Goal: Information Seeking & Learning: Learn about a topic

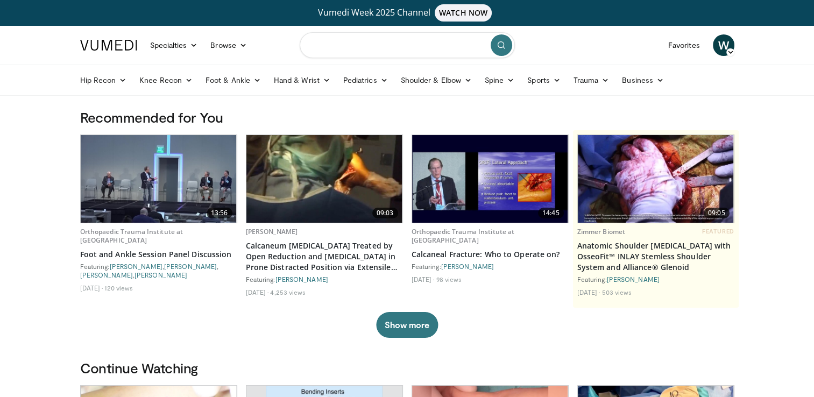
click at [375, 49] on input "Search topics, interventions" at bounding box center [407, 45] width 215 height 26
type input "**********"
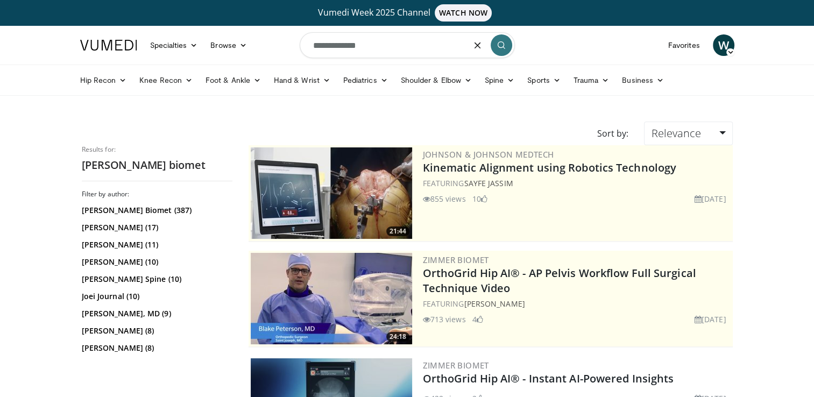
click at [389, 41] on input "**********" at bounding box center [407, 45] width 215 height 26
click at [389, 41] on input "*" at bounding box center [407, 45] width 215 height 26
type input "**********"
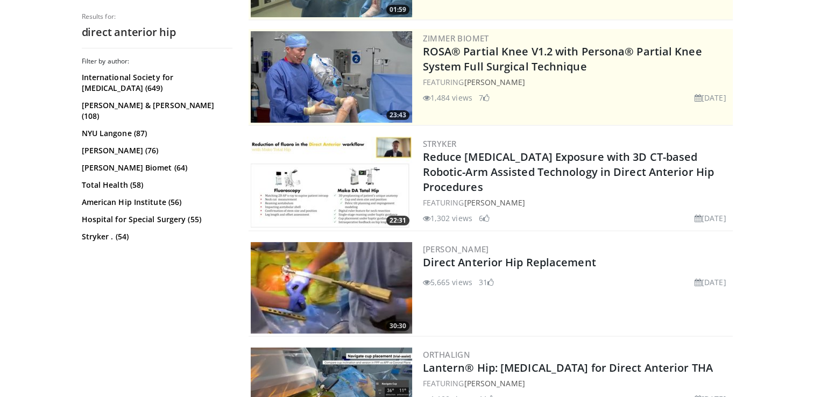
scroll to position [237, 0]
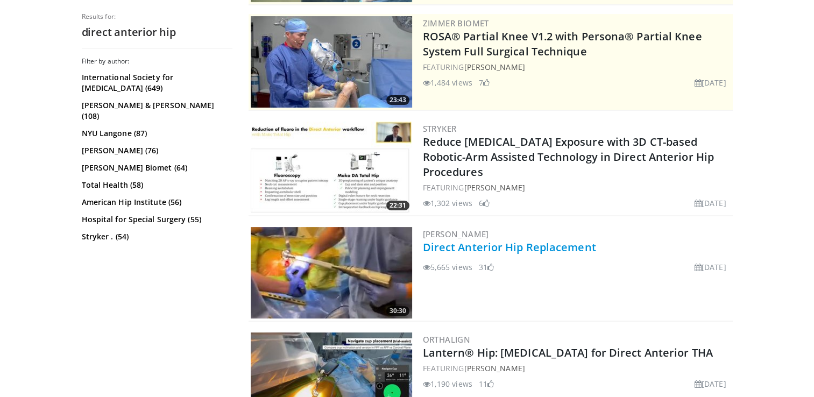
click at [542, 248] on link "Direct Anterior Hip Replacement" at bounding box center [509, 247] width 173 height 15
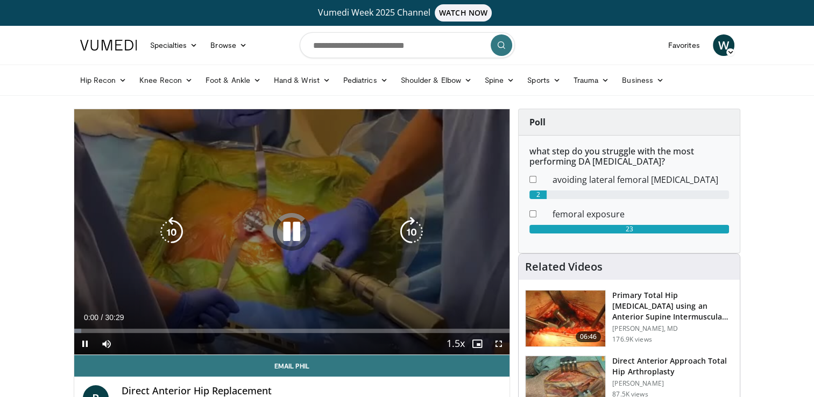
click at [290, 234] on icon "Video Player" at bounding box center [292, 232] width 30 height 30
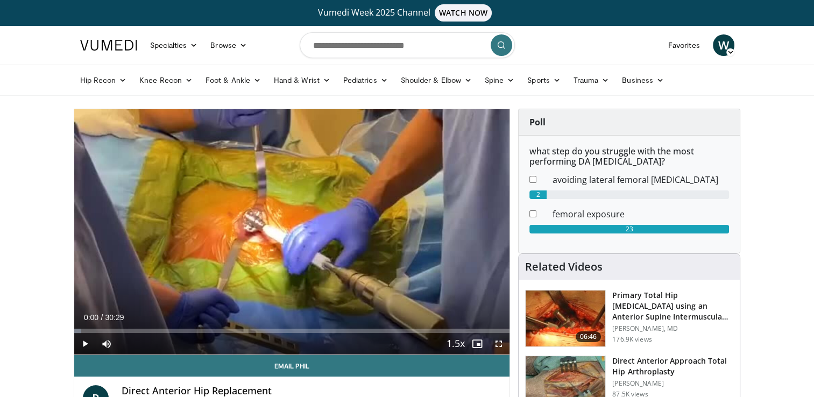
click at [290, 234] on div "10 seconds Tap to unmute" at bounding box center [292, 231] width 436 height 245
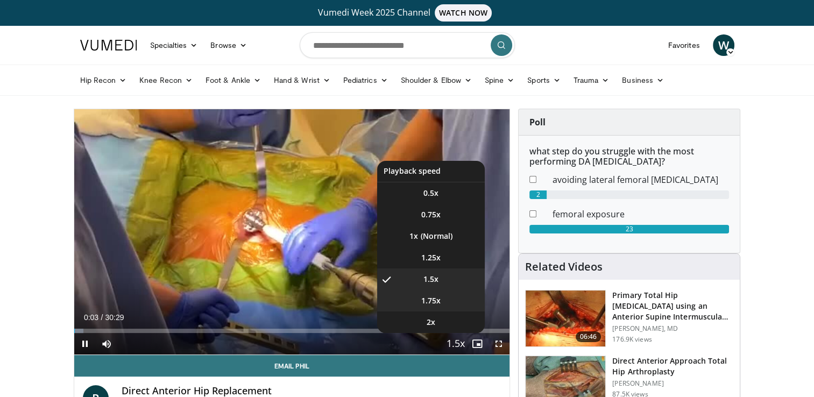
click at [446, 301] on li "1.75x" at bounding box center [431, 301] width 108 height 22
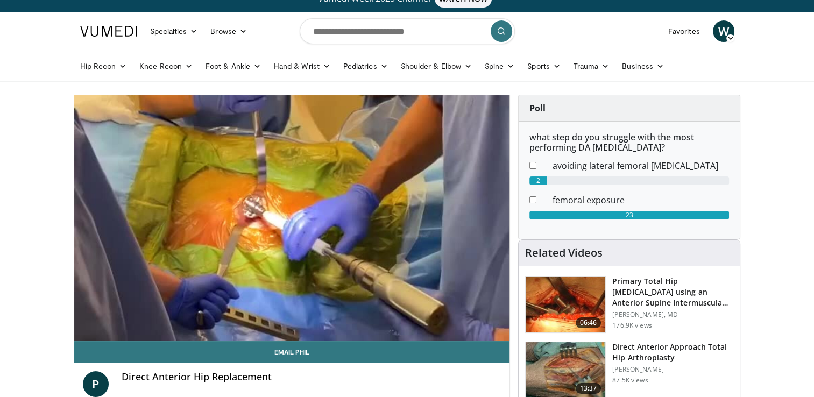
scroll to position [3, 0]
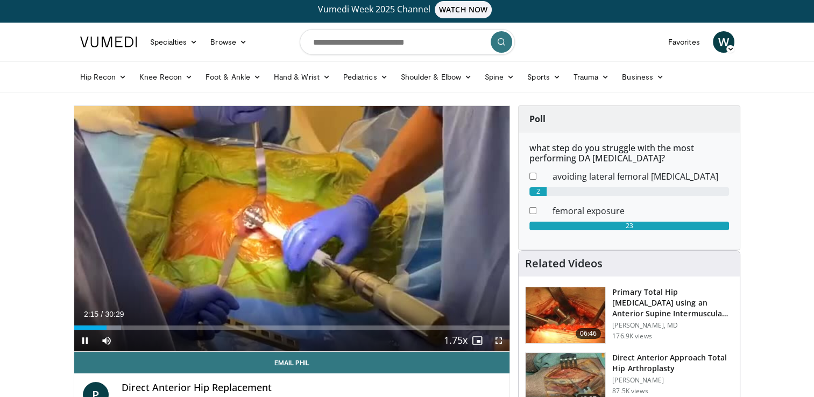
click at [502, 335] on span "Video Player" at bounding box center [499, 341] width 22 height 22
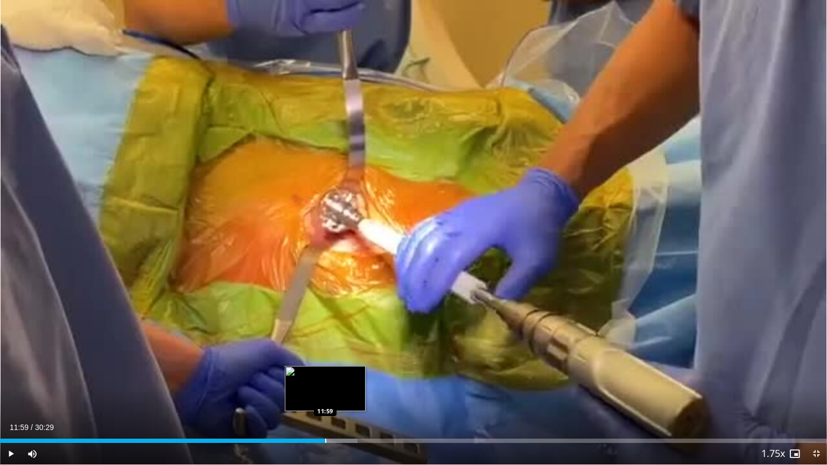
click at [325, 397] on div "Progress Bar" at bounding box center [325, 441] width 1 height 4
click at [314, 397] on div "Progress Bar" at bounding box center [314, 441] width 1 height 4
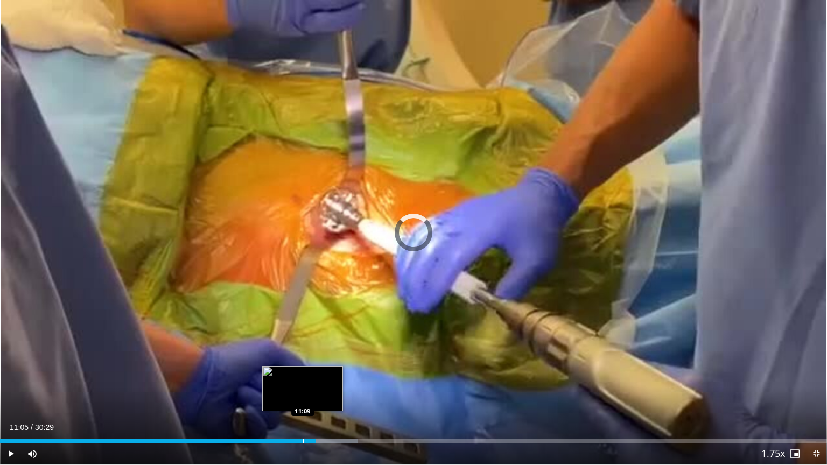
click at [301, 397] on div "11:38" at bounding box center [157, 441] width 315 height 4
click at [322, 397] on div "Progress Bar" at bounding box center [322, 441] width 1 height 4
click at [313, 397] on div "Progress Bar" at bounding box center [313, 441] width 1 height 4
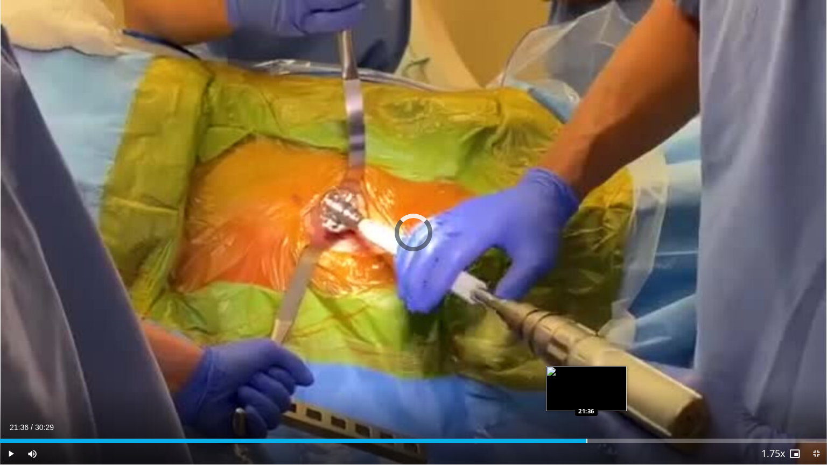
click at [586, 397] on div "Progress Bar" at bounding box center [586, 441] width 1 height 4
click at [597, 397] on div "Progress Bar" at bounding box center [597, 441] width 1 height 4
click at [589, 397] on div "Progress Bar" at bounding box center [589, 441] width 1 height 4
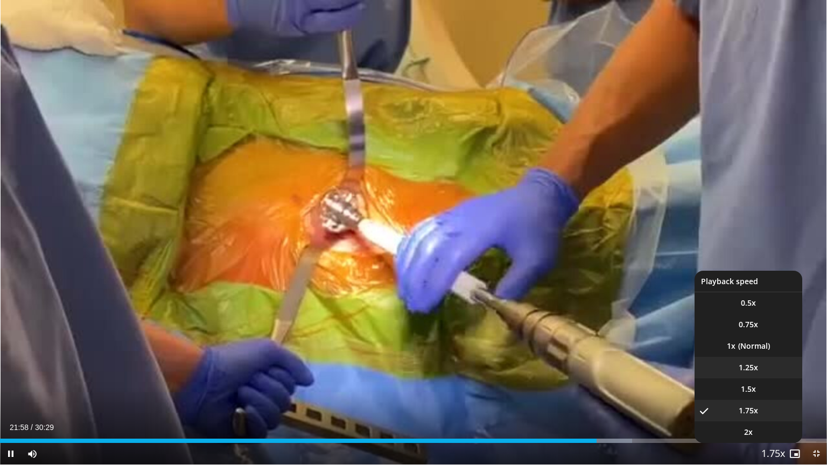
click at [751, 359] on li "1.25x" at bounding box center [748, 368] width 108 height 22
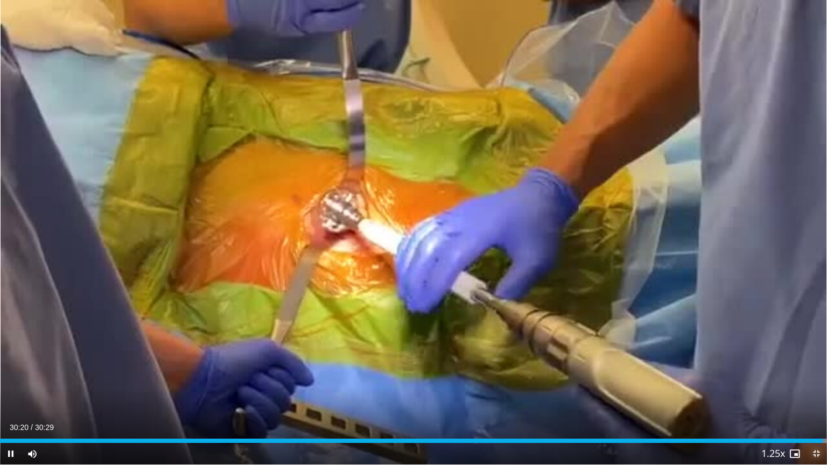
click at [813, 397] on span "Video Player" at bounding box center [816, 454] width 22 height 22
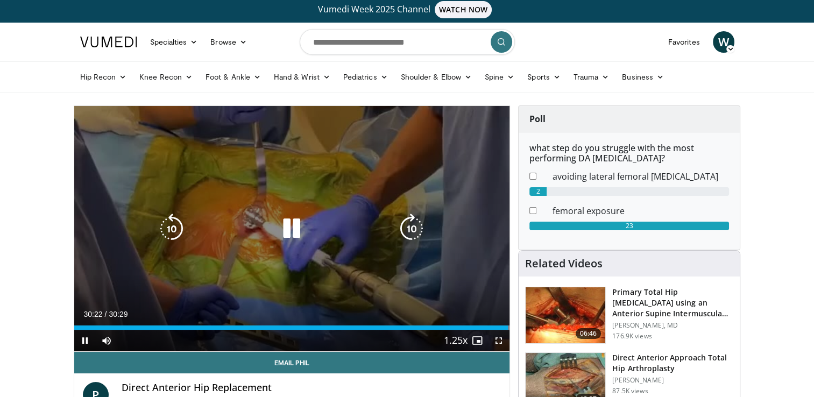
click at [319, 242] on div "10 seconds Tap to unmute" at bounding box center [292, 228] width 436 height 245
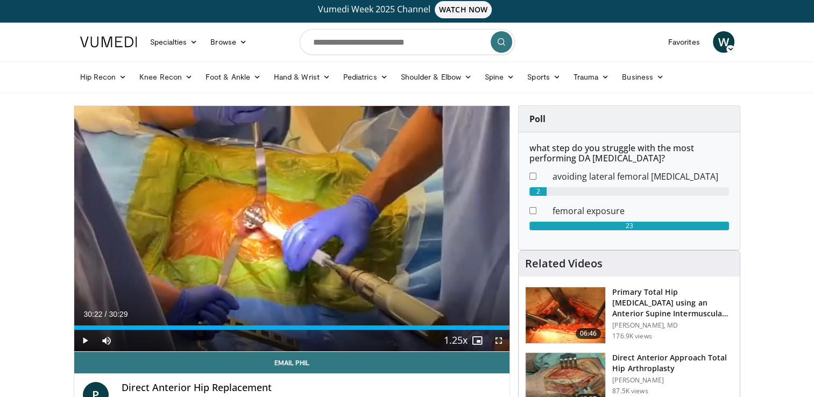
scroll to position [79, 0]
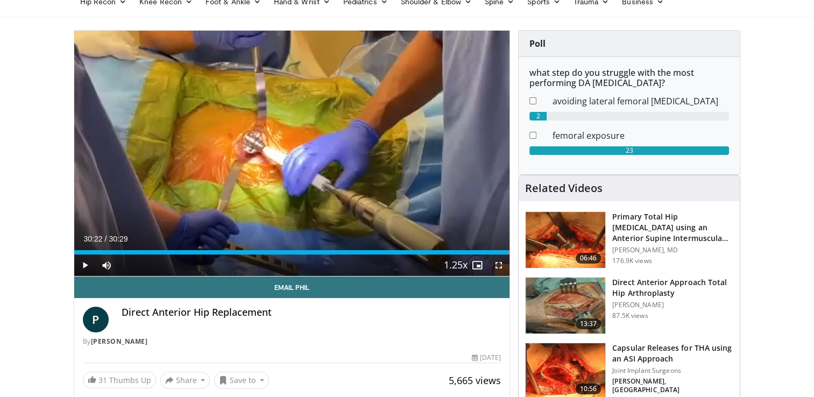
click at [661, 286] on h3 "Direct Anterior Approach Total Hip Arthroplasty" at bounding box center [672, 288] width 121 height 22
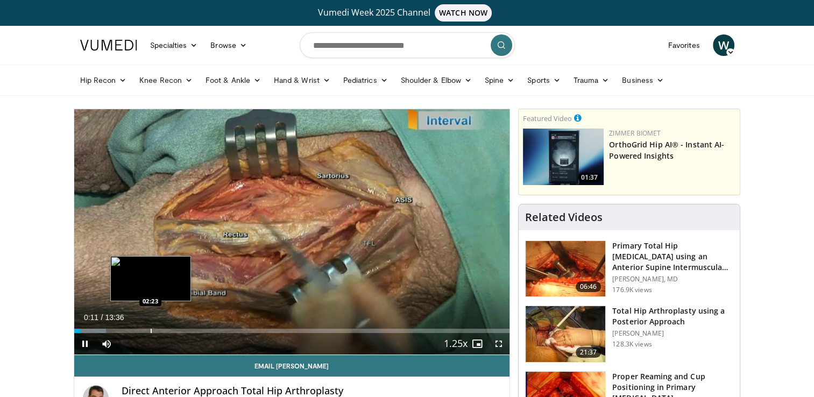
click at [149, 326] on div "Loaded : 7.33% 00:11 02:23" at bounding box center [292, 328] width 436 height 10
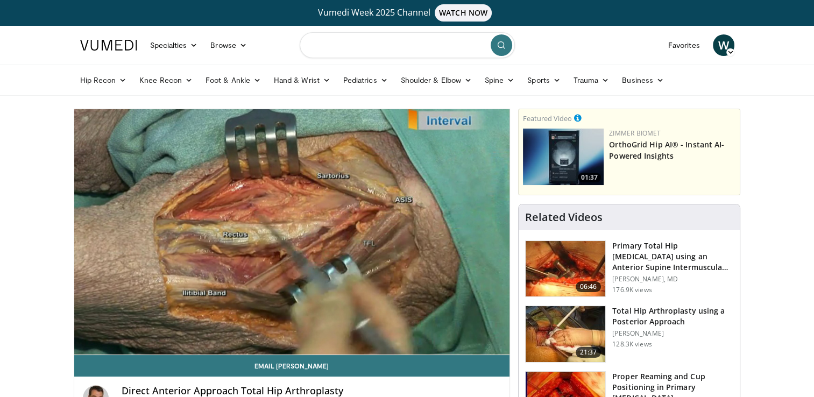
click at [397, 42] on input "Search topics, interventions" at bounding box center [407, 45] width 215 height 26
type input "**********"
click at [0, 258] on html "Vumedi Week 2025 Channel WATCH NOW Specialties Adult & Family Medicine Allergy,…" at bounding box center [407, 198] width 814 height 397
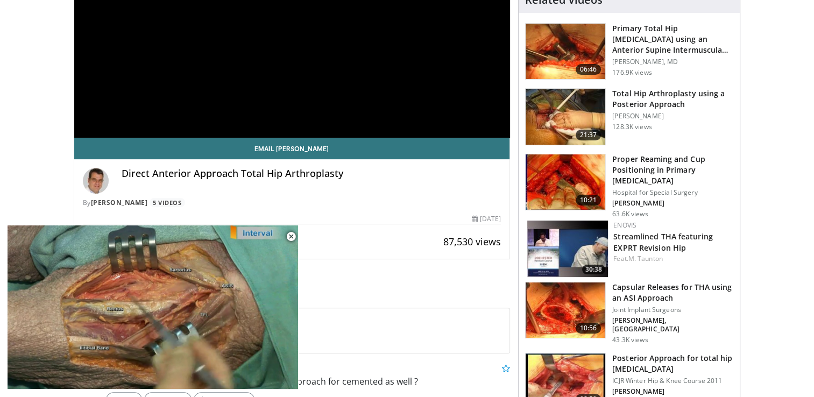
scroll to position [225, 0]
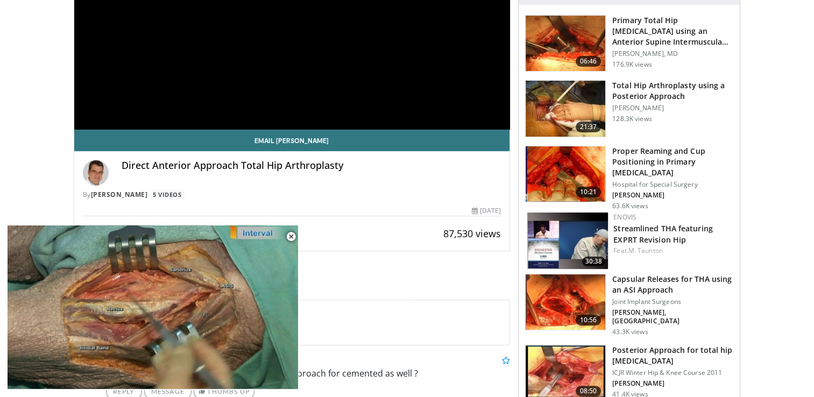
click at [698, 157] on h3 "Proper Reaming and Cup Positioning in Primary Total Hip Replacement" at bounding box center [672, 162] width 121 height 32
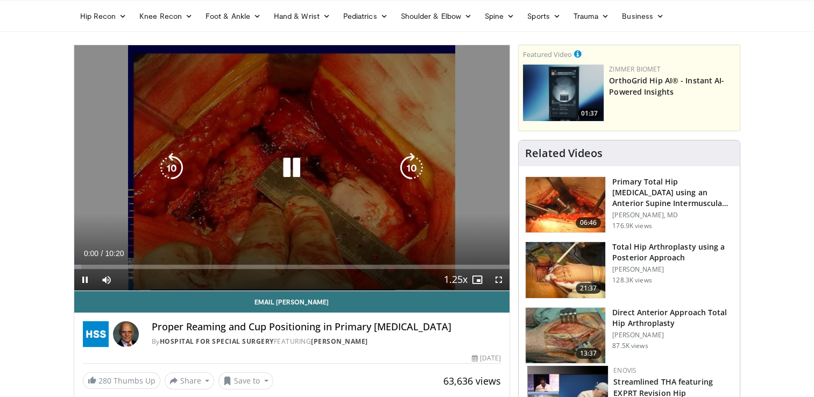
scroll to position [62, 0]
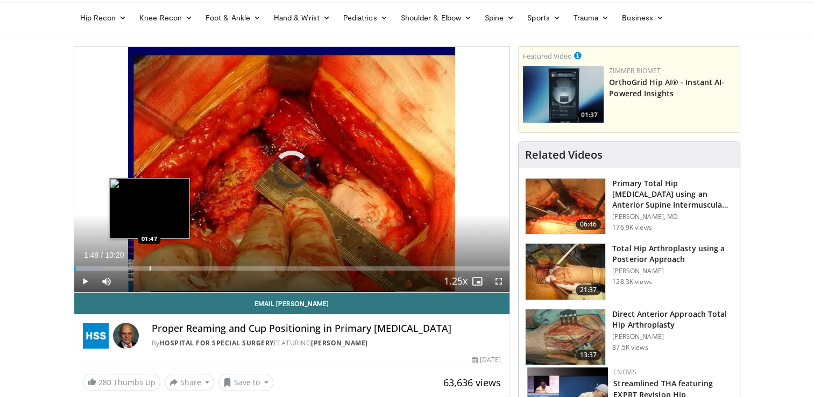
click at [150, 267] on div "Loaded : 6.38% 00:02 01:47" at bounding box center [292, 268] width 436 height 4
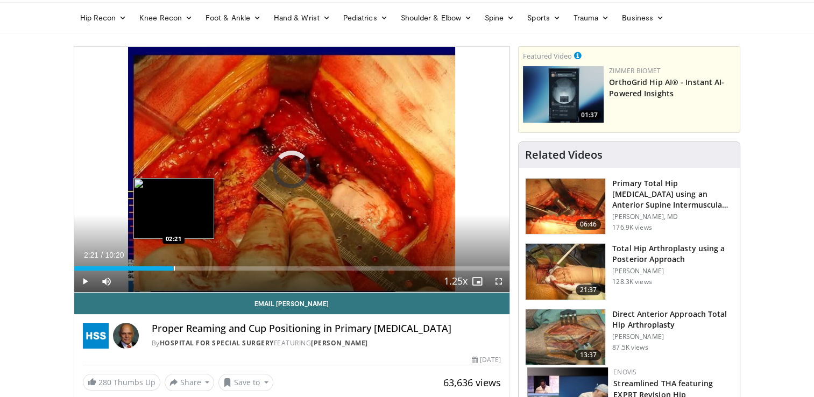
click at [174, 266] on div "Progress Bar" at bounding box center [174, 268] width 1 height 4
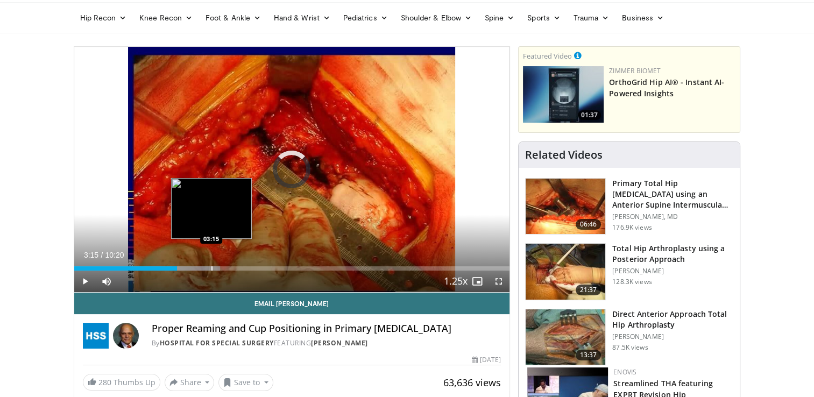
click at [211, 267] on div "Progress Bar" at bounding box center [211, 268] width 1 height 4
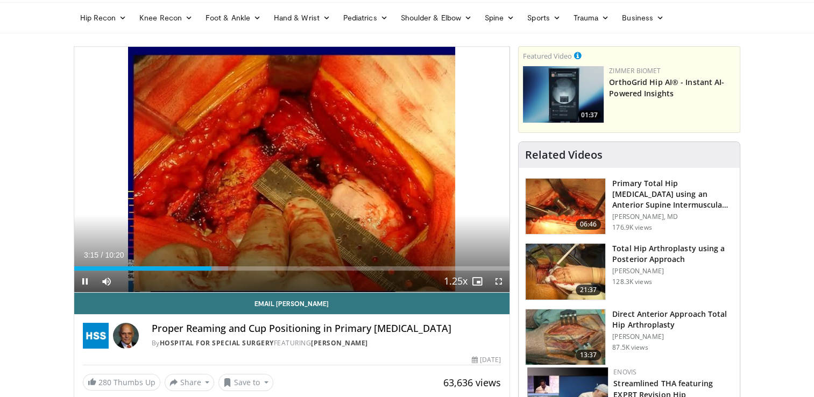
click at [262, 277] on div "Current Time 3:15 / Duration 10:20 Pause Skip Backward Skip Forward Mute Loaded…" at bounding box center [292, 282] width 436 height 22
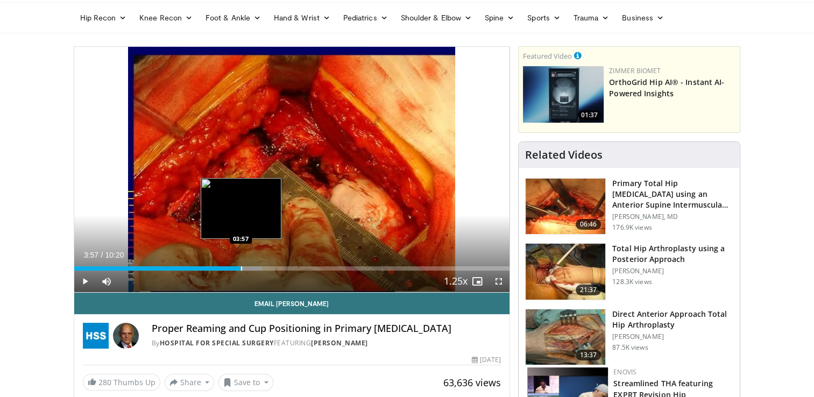
drag, startPoint x: 241, startPoint y: 262, endPoint x: 278, endPoint y: 267, distance: 38.1
click at [278, 267] on div "Loaded : 43.14% 03:57 03:57" at bounding box center [292, 265] width 436 height 10
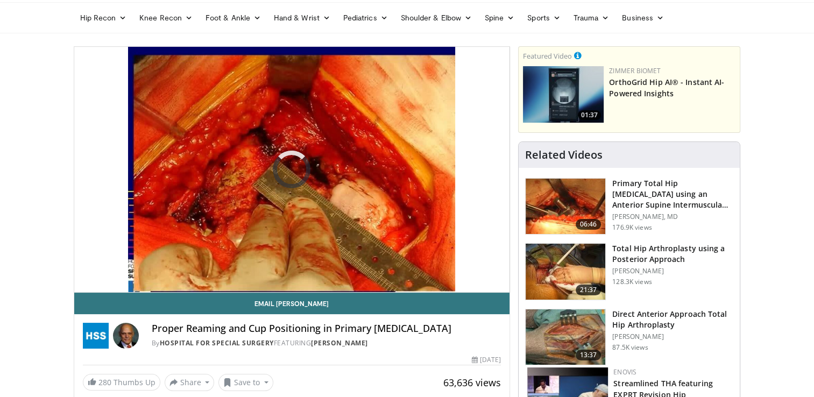
click at [278, 267] on video-js "**********" at bounding box center [292, 170] width 436 height 246
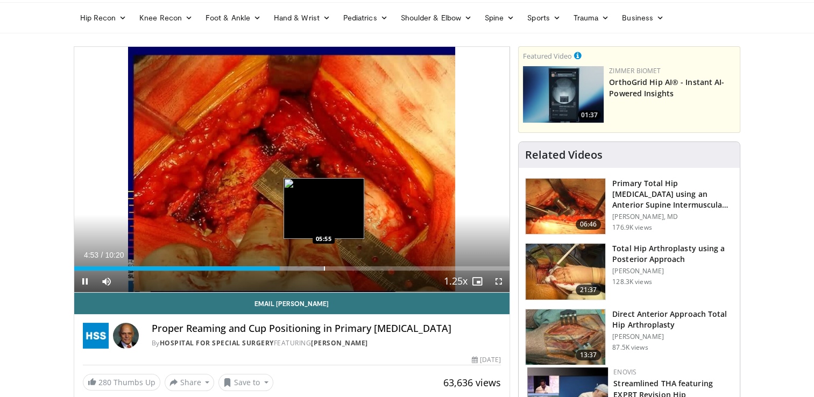
drag, startPoint x: 320, startPoint y: 271, endPoint x: 323, endPoint y: 260, distance: 11.2
click at [323, 271] on div "Current Time 4:53 / Duration 10:20 Pause Skip Backward Skip Forward Mute Loaded…" at bounding box center [292, 282] width 436 height 22
drag, startPoint x: 323, startPoint y: 260, endPoint x: 323, endPoint y: 270, distance: 9.7
click at [323, 270] on video-js "**********" at bounding box center [292, 170] width 436 height 246
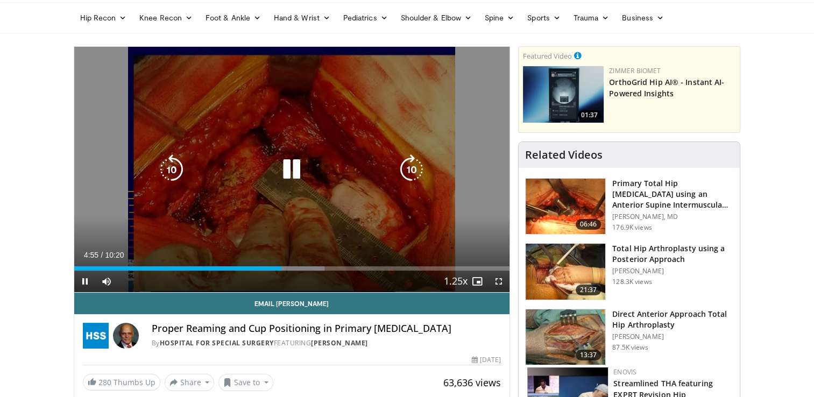
click at [323, 270] on video-js "**********" at bounding box center [292, 170] width 436 height 246
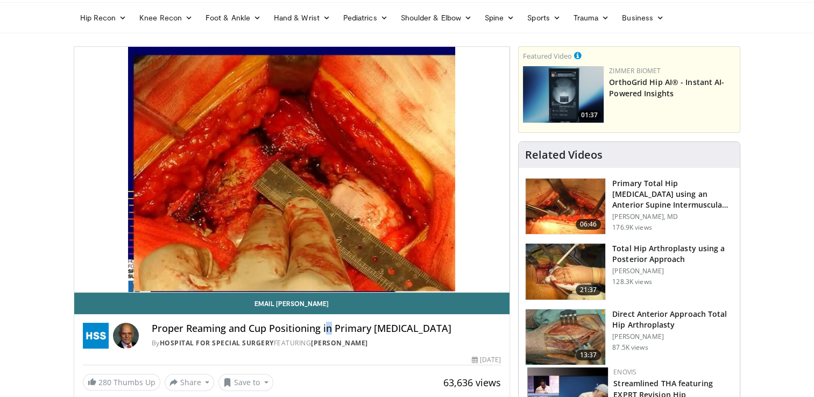
drag, startPoint x: 323, startPoint y: 270, endPoint x: 328, endPoint y: 331, distance: 62.0
click at [328, 331] on h4 "Proper Reaming and Cup Positioning in Primary Total Hip Replacement" at bounding box center [327, 329] width 350 height 12
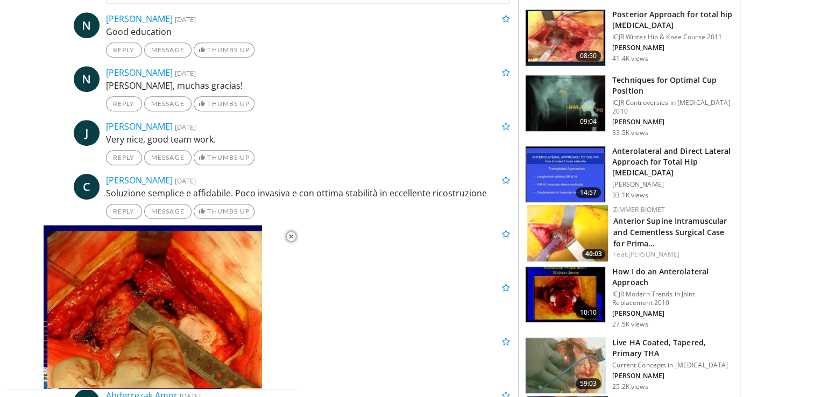
scroll to position [553, 0]
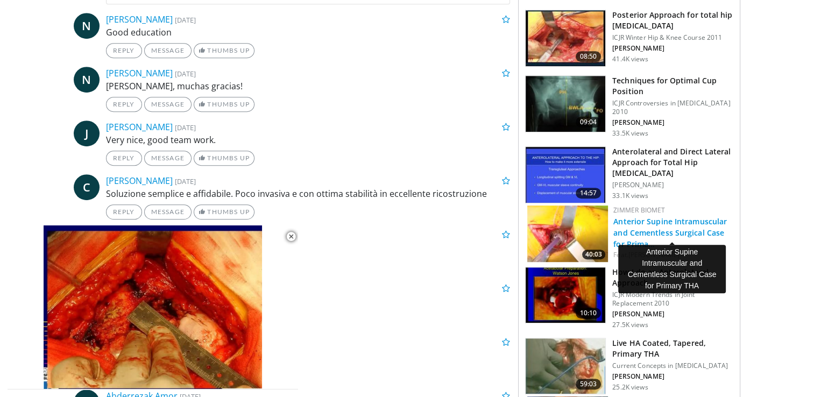
click at [674, 216] on link "Anterior Supine Intramuscular and Cementless Surgical Case for Prima…" at bounding box center [670, 232] width 114 height 33
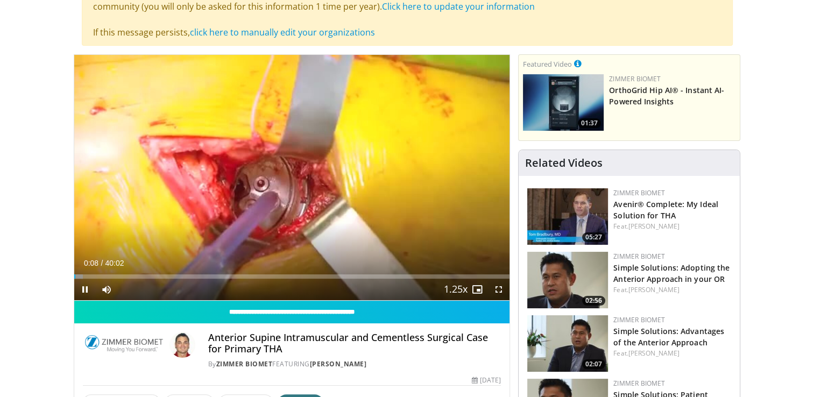
scroll to position [121, 0]
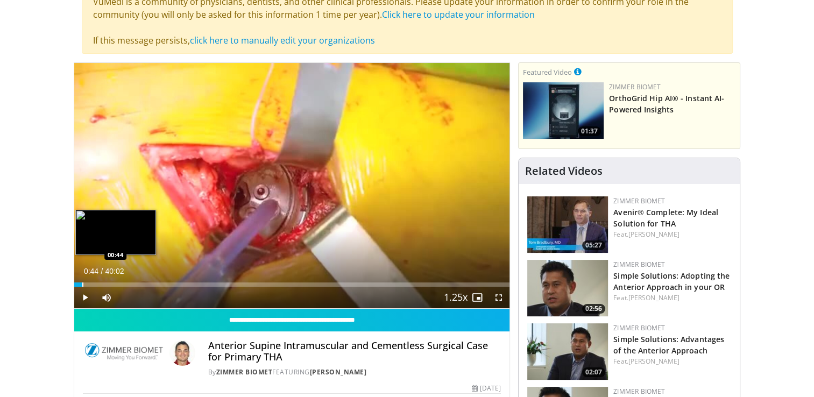
click at [82, 279] on div "Loaded : 2.08% 00:44 00:44" at bounding box center [292, 282] width 436 height 10
click at [108, 280] on div "Loaded : 4.57% 00:46 03:09" at bounding box center [292, 282] width 436 height 10
click at [101, 283] on div "Progress Bar" at bounding box center [101, 285] width 1 height 4
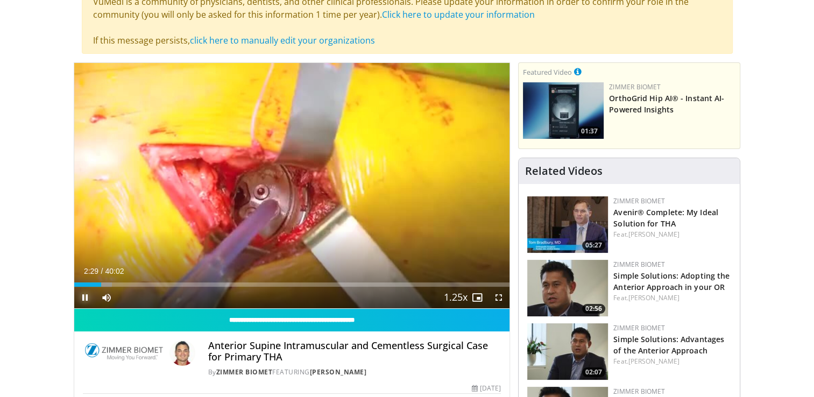
click at [94, 287] on span "Video Player" at bounding box center [85, 298] width 22 height 22
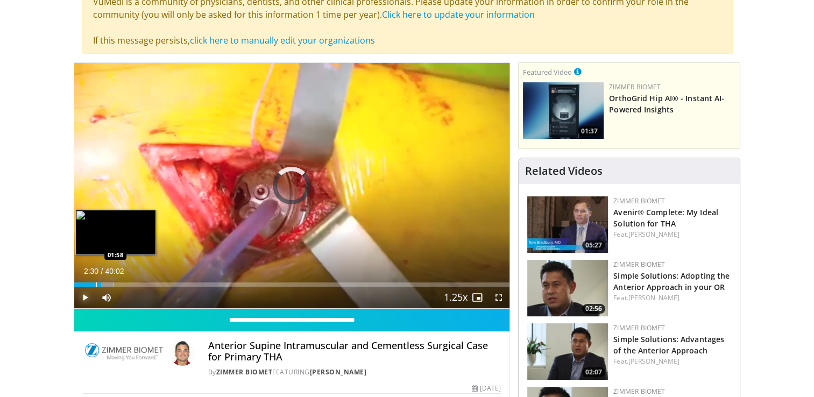
click at [96, 279] on div "Loaded : 9.14% 02:30 01:58" at bounding box center [292, 282] width 436 height 10
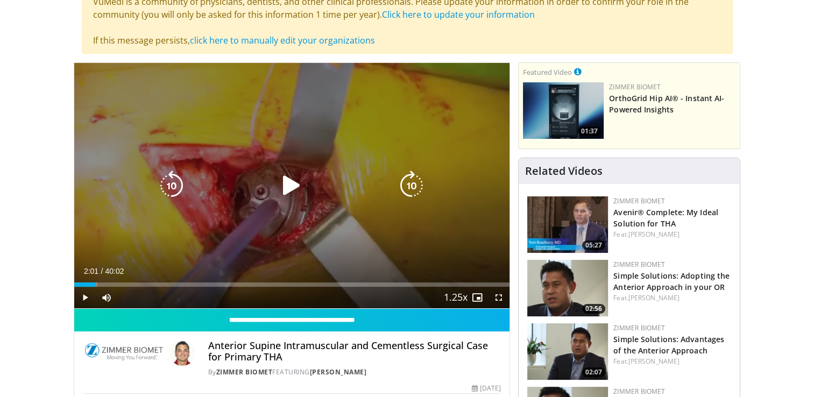
click at [279, 250] on div "10 seconds Tap to unmute" at bounding box center [292, 185] width 436 height 245
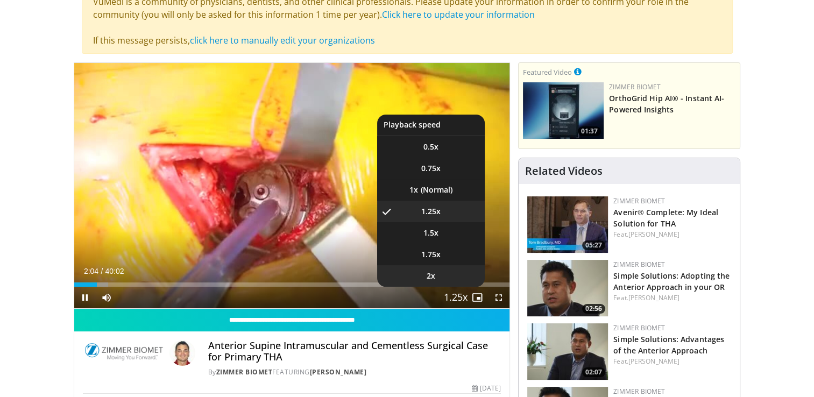
click at [428, 279] on span "2x" at bounding box center [431, 276] width 9 height 11
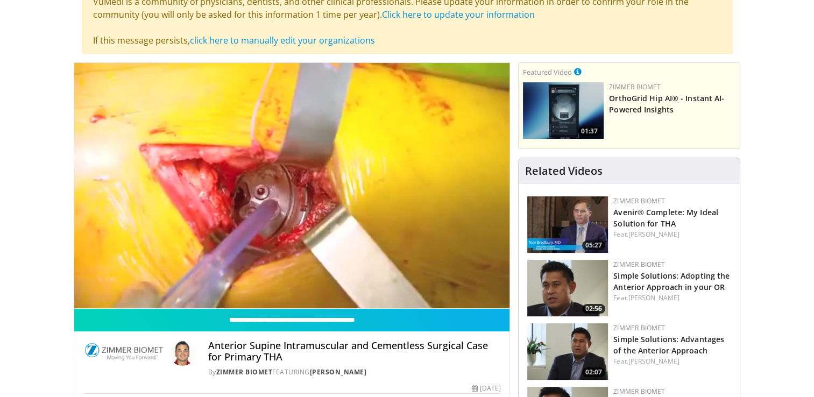
click at [0, 246] on html "Vumedi Week 2025 Channel WATCH NOW Specialties Adult & Family Medicine Allergy,…" at bounding box center [407, 77] width 814 height 397
click at [0, 103] on html "Vumedi Week 2025 Channel WATCH NOW Specialties Adult & Family Medicine Allergy,…" at bounding box center [407, 77] width 814 height 397
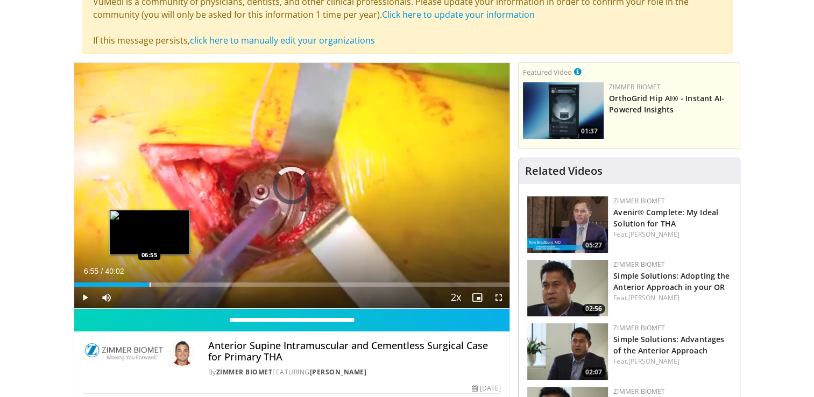
click at [149, 281] on div "Loaded : 0.00% 06:55 06:55" at bounding box center [292, 282] width 436 height 10
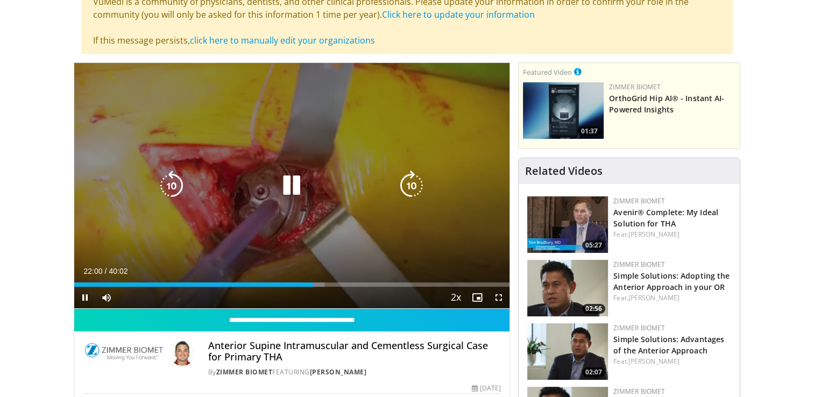
drag, startPoint x: 308, startPoint y: 287, endPoint x: 301, endPoint y: 283, distance: 7.9
click at [301, 287] on div "Current Time 22:00 / Duration 40:02 Pause Skip Backward Skip Forward Mute Loade…" at bounding box center [292, 298] width 436 height 22
click at [301, 283] on video-js "**********" at bounding box center [292, 186] width 436 height 246
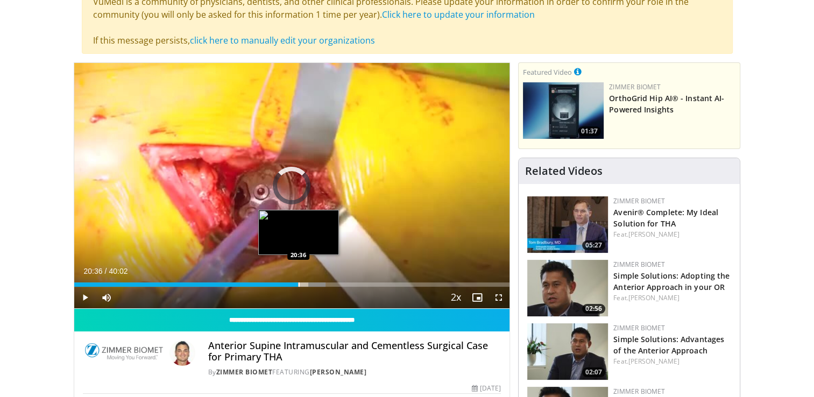
click at [299, 285] on div "Progress Bar" at bounding box center [299, 285] width 1 height 4
click at [302, 283] on div "Progress Bar" at bounding box center [302, 285] width 1 height 4
click at [297, 283] on div "20:27" at bounding box center [185, 285] width 223 height 4
click at [301, 284] on div "Progress Bar" at bounding box center [301, 285] width 1 height 4
click at [306, 284] on video-js "**********" at bounding box center [292, 186] width 436 height 246
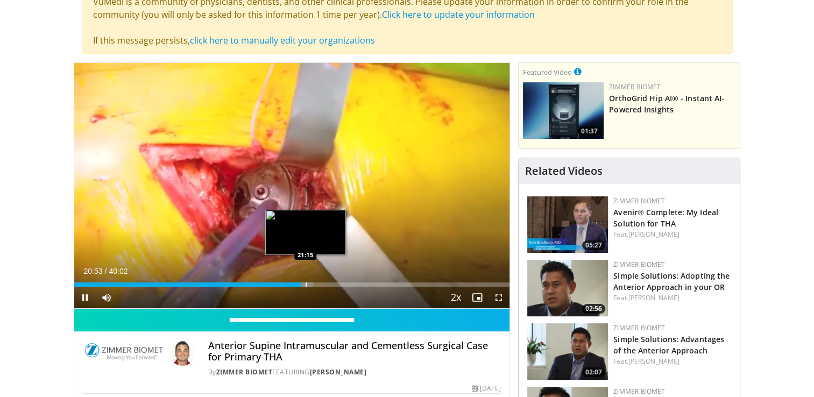
click at [306, 284] on video-js "**********" at bounding box center [292, 186] width 436 height 246
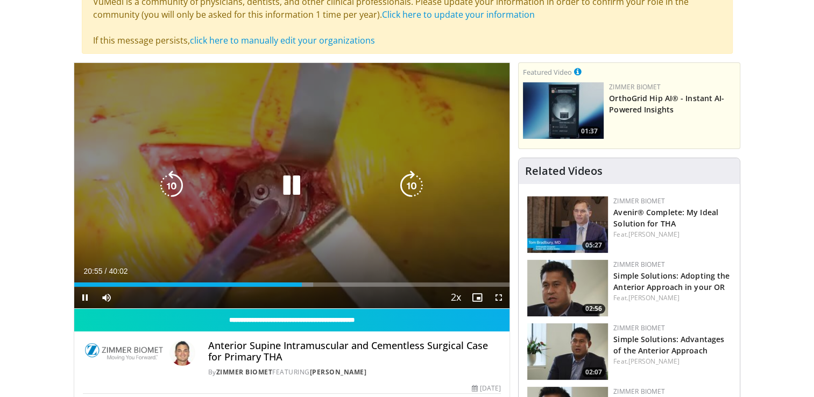
drag, startPoint x: 306, startPoint y: 284, endPoint x: 308, endPoint y: 291, distance: 7.3
click at [308, 291] on video-js "**********" at bounding box center [292, 186] width 436 height 246
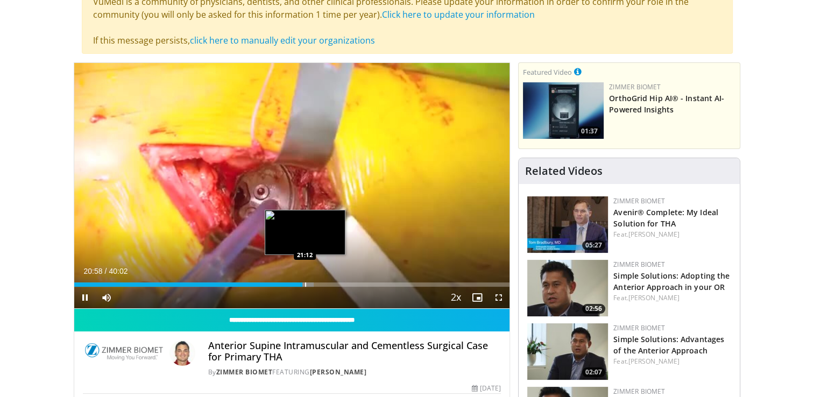
click at [305, 283] on div "Progress Bar" at bounding box center [305, 285] width 1 height 4
click at [312, 281] on div "Loaded : 55.27% 21:13 21:50" at bounding box center [292, 282] width 436 height 10
click at [307, 283] on div "22:01" at bounding box center [193, 285] width 239 height 4
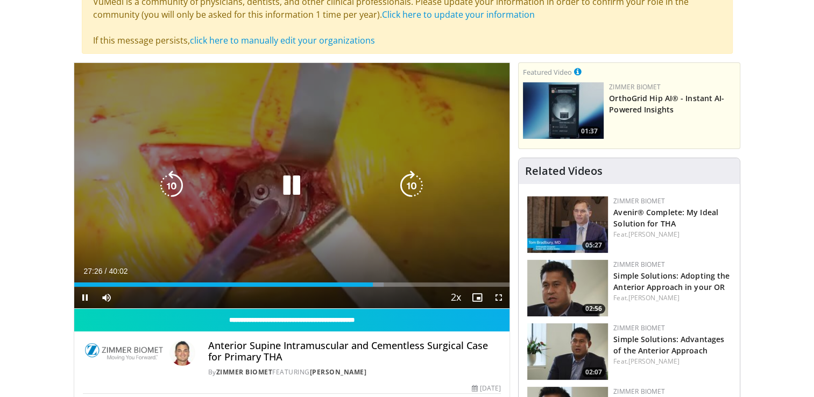
click at [385, 209] on div "10 seconds Tap to unmute" at bounding box center [292, 185] width 436 height 245
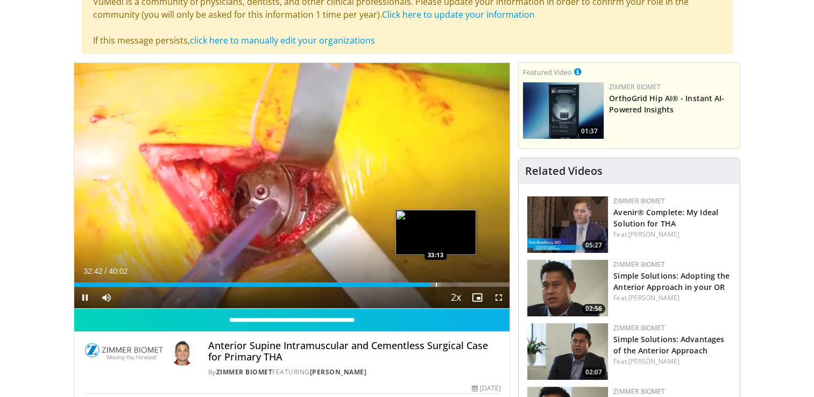
click at [436, 283] on div "Progress Bar" at bounding box center [436, 285] width 1 height 4
click at [445, 285] on div "Progress Bar" at bounding box center [445, 285] width 1 height 4
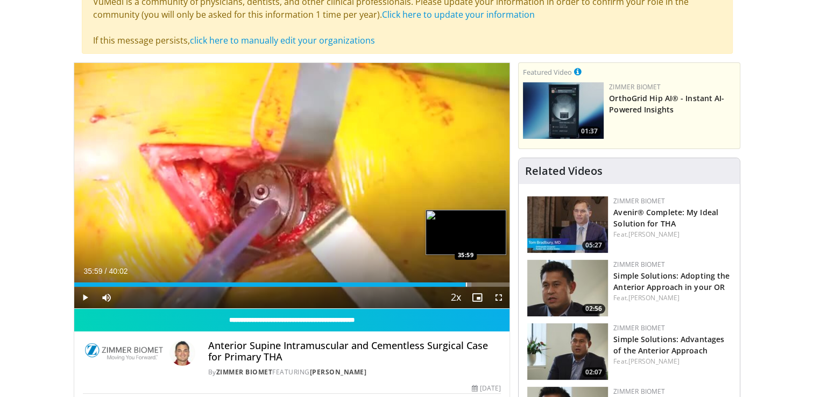
click at [466, 283] on div "Progress Bar" at bounding box center [466, 285] width 1 height 4
click at [472, 283] on div "Progress Bar" at bounding box center [472, 285] width 1 height 4
click at [476, 280] on div "Loaded : 94.16% 36:55 36:55" at bounding box center [292, 282] width 436 height 10
click at [481, 284] on div "Progress Bar" at bounding box center [480, 285] width 17 height 4
click at [476, 283] on div "Progress Bar" at bounding box center [476, 285] width 1 height 4
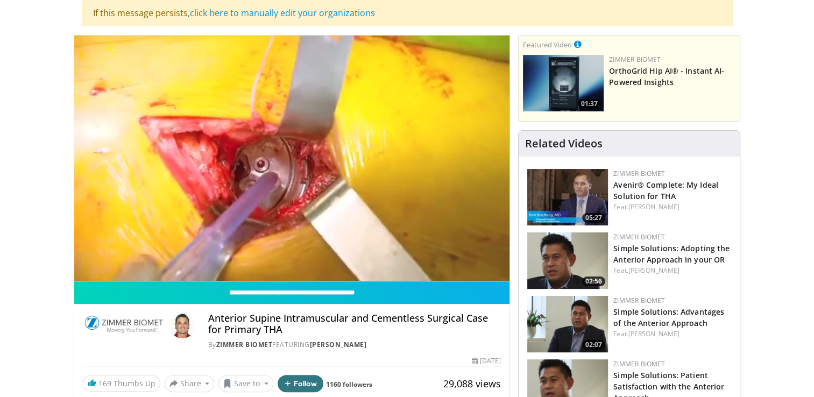
scroll to position [152, 0]
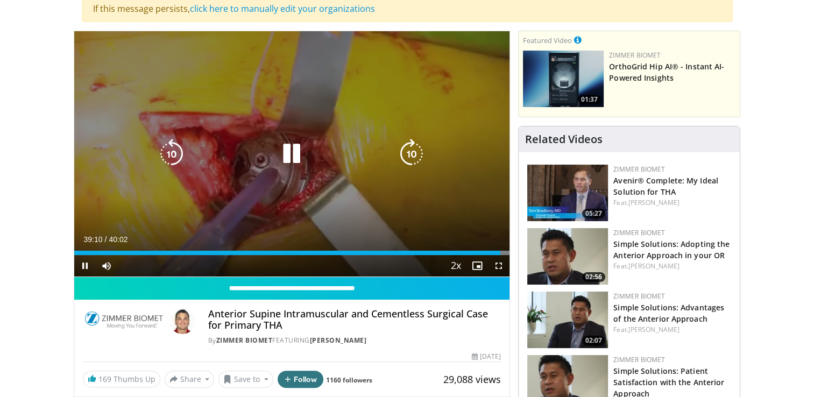
click at [338, 175] on div "10 seconds Tap to unmute" at bounding box center [292, 153] width 436 height 245
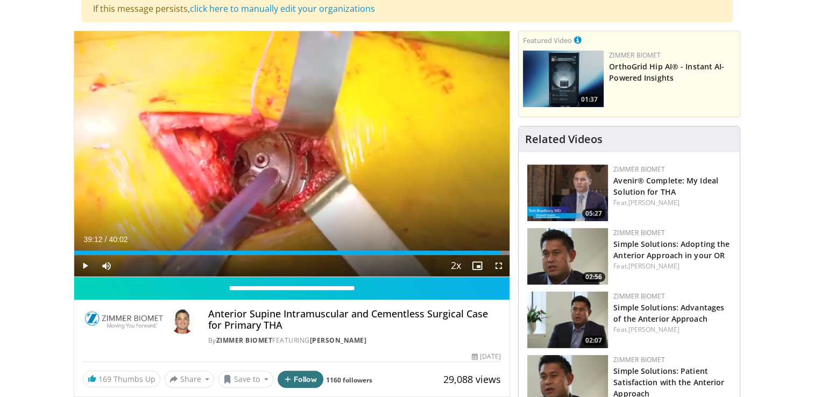
click at [338, 175] on div "10 seconds Tap to unmute" at bounding box center [292, 153] width 436 height 245
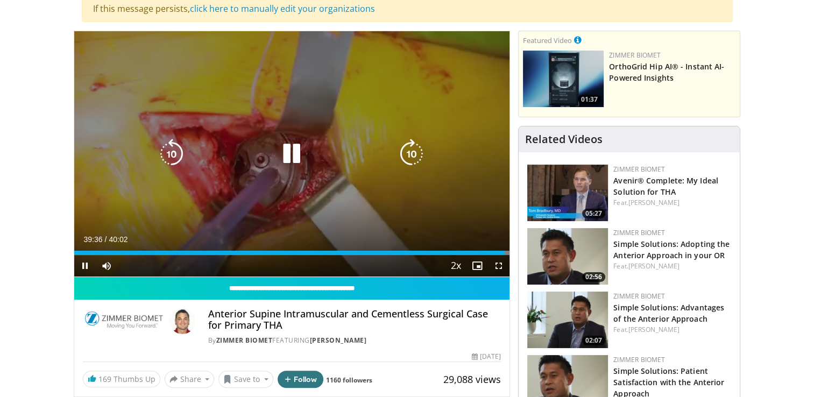
click at [294, 139] on div "10 seconds Tap to unmute" at bounding box center [292, 153] width 436 height 245
